Goal: Task Accomplishment & Management: Complete application form

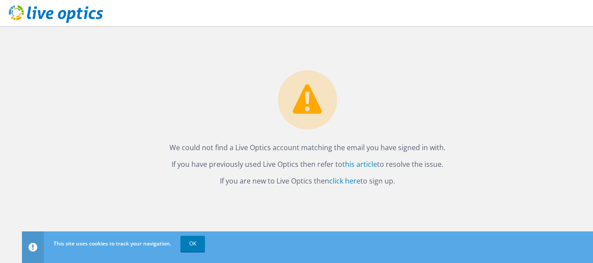
drag, startPoint x: 170, startPoint y: 148, endPoint x: 449, endPoint y: 165, distance: 279.2
click at [449, 165] on div "We could not find a Live Optics account matching the email you have signed in w…" at bounding box center [307, 106] width 571 height 161
click at [450, 169] on p "If you have previously used Live Optics then refer to this article to resolve t…" at bounding box center [307, 164] width 553 height 12
drag, startPoint x: 173, startPoint y: 165, endPoint x: 409, endPoint y: 172, distance: 235.8
click at [409, 172] on div "We could not find a Live Optics account matching the email you have signed in w…" at bounding box center [307, 106] width 571 height 161
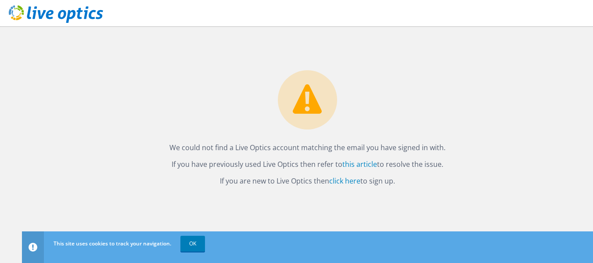
click at [419, 177] on p "If you are new to Live Optics then click here to sign up." at bounding box center [307, 181] width 553 height 12
drag, startPoint x: 232, startPoint y: 205, endPoint x: 239, endPoint y: 205, distance: 7.0
click at [231, 205] on div "We could not find a Live Optics account matching the email you have signed in w…" at bounding box center [307, 144] width 571 height 237
click at [342, 181] on link "click here" at bounding box center [344, 181] width 31 height 10
